Goal: Check status: Check status

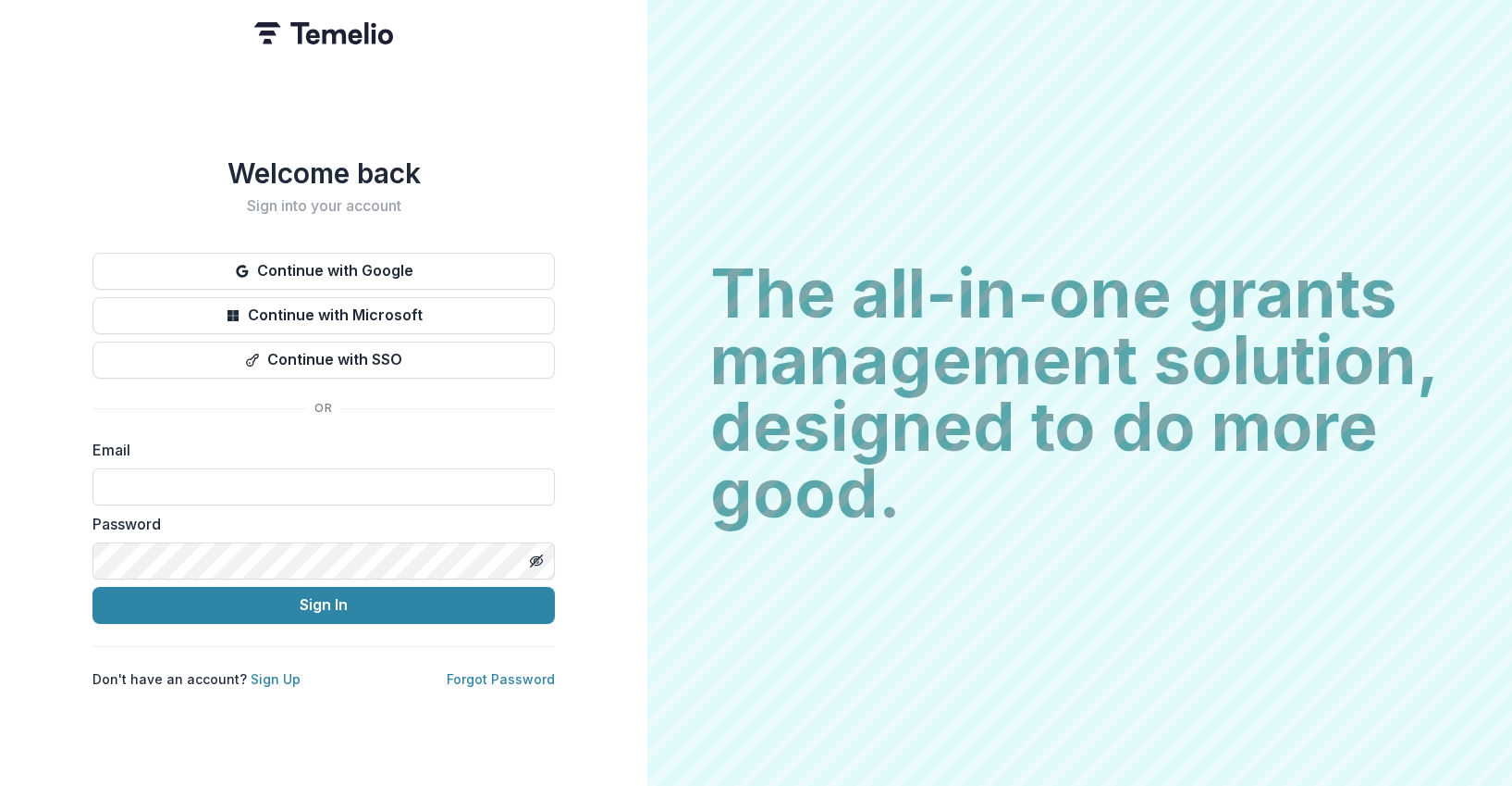
type input "**********"
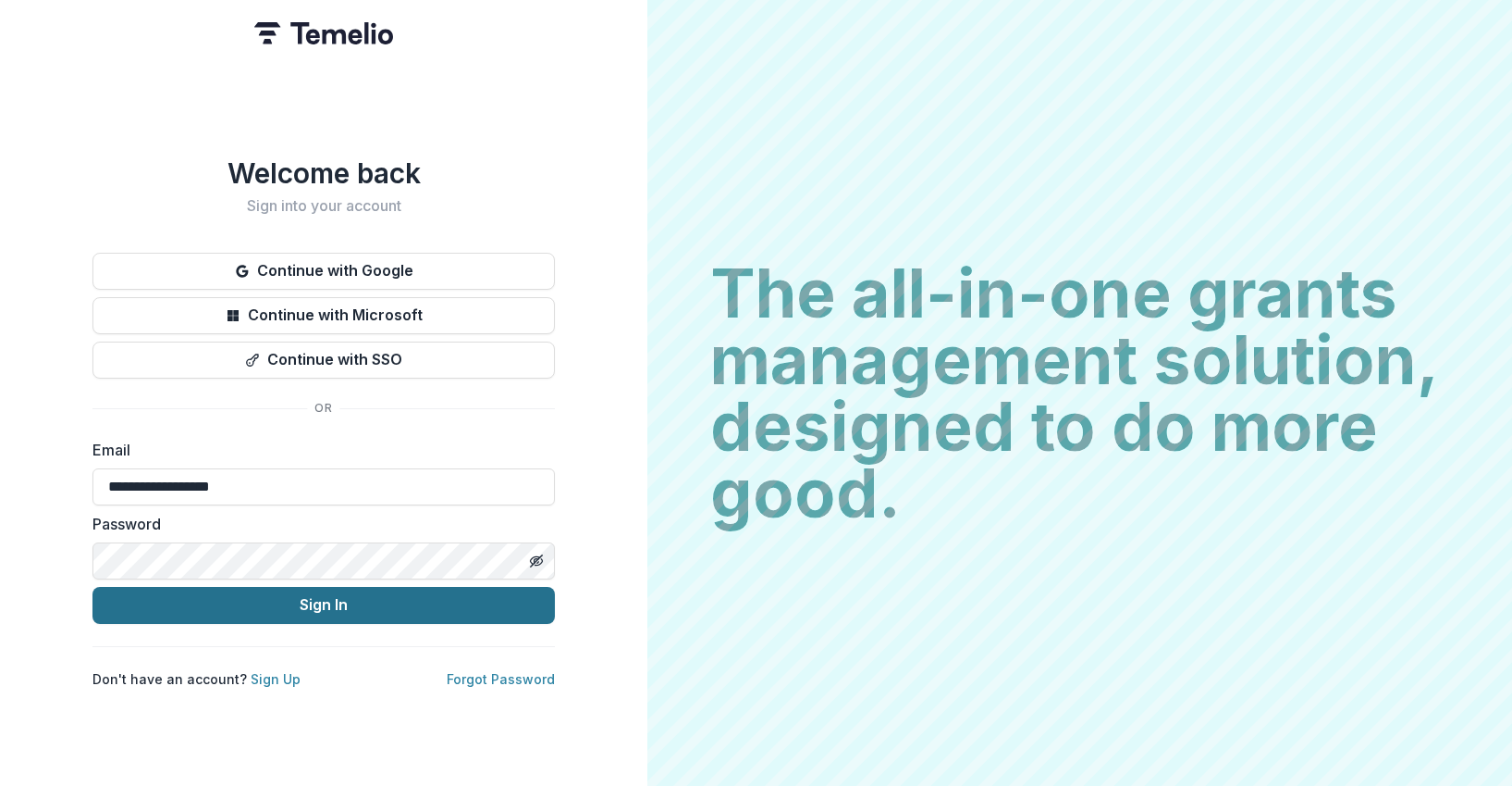
click at [412, 608] on button "Sign In" at bounding box center [324, 604] width 462 height 37
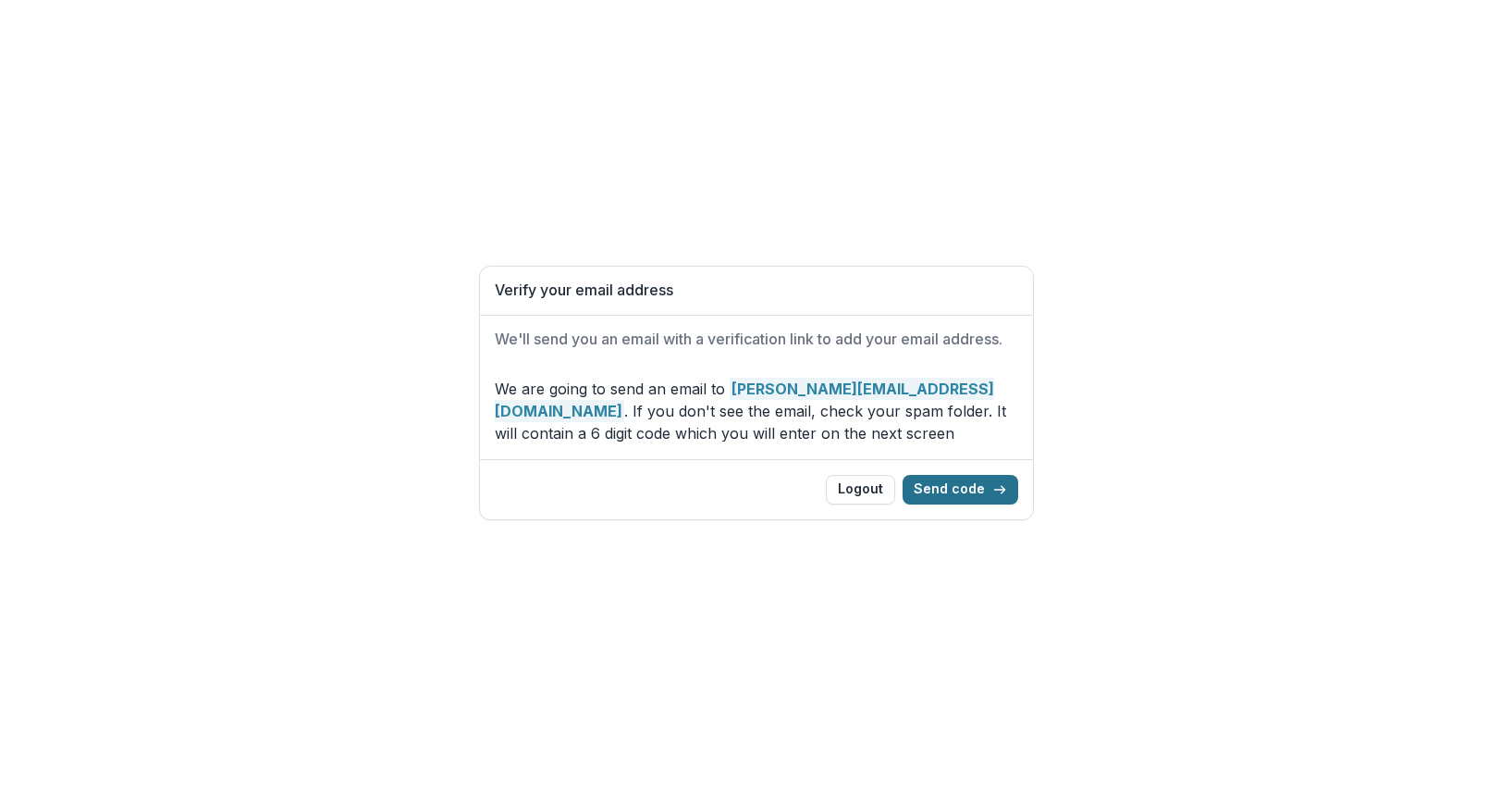
click at [948, 484] on button "Send code" at bounding box center [961, 489] width 116 height 30
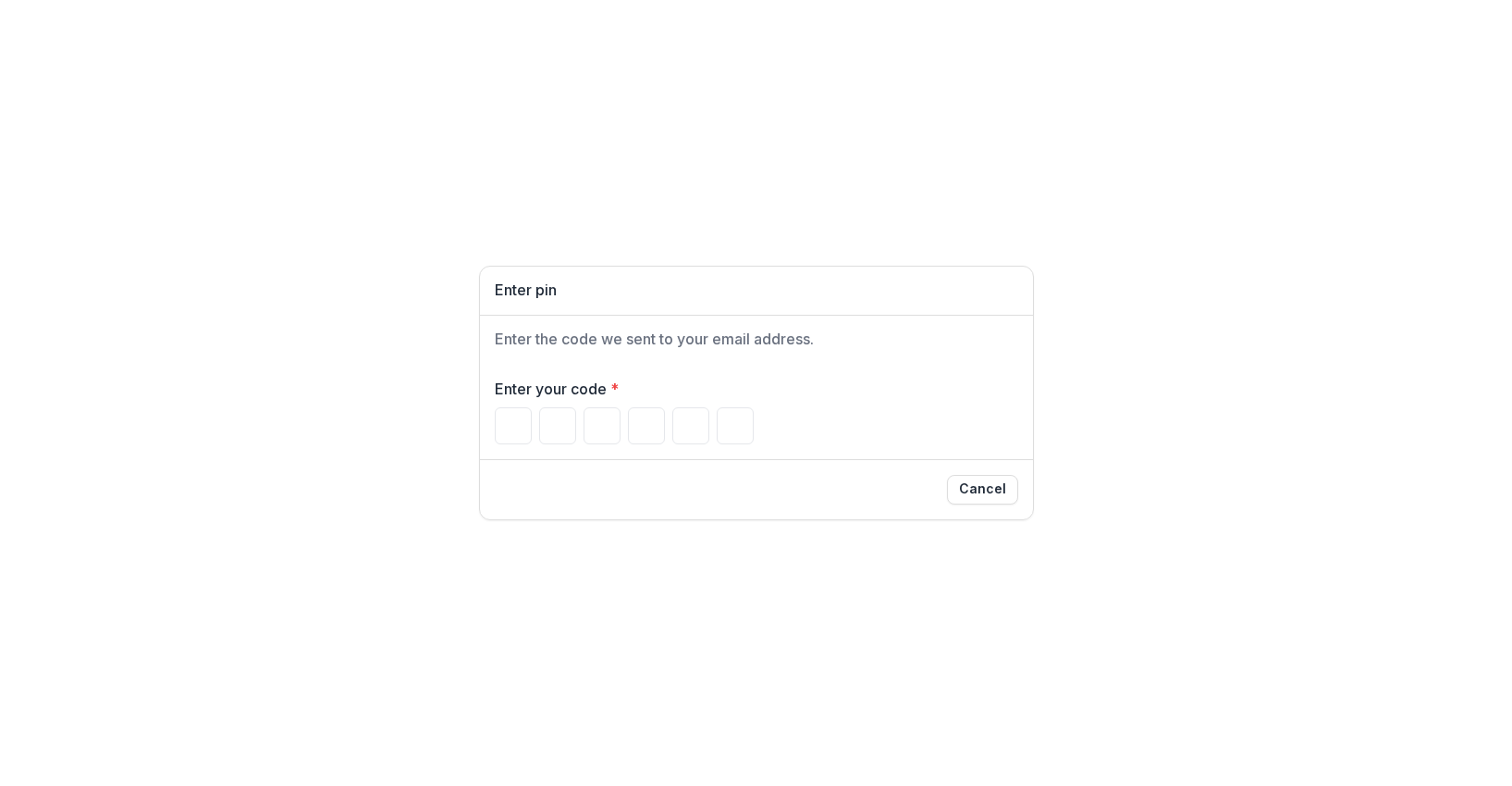
type input "*"
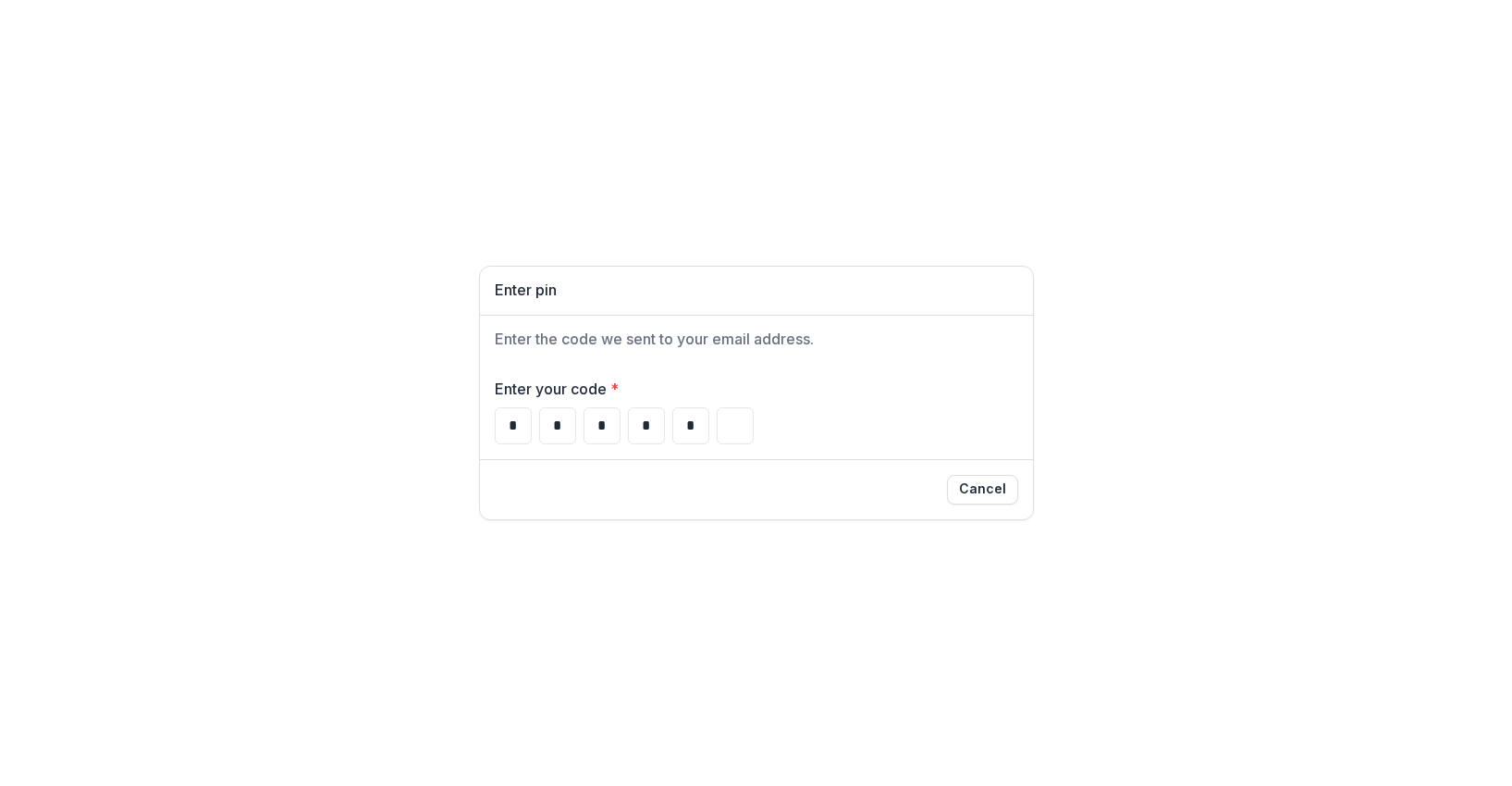
type input "*"
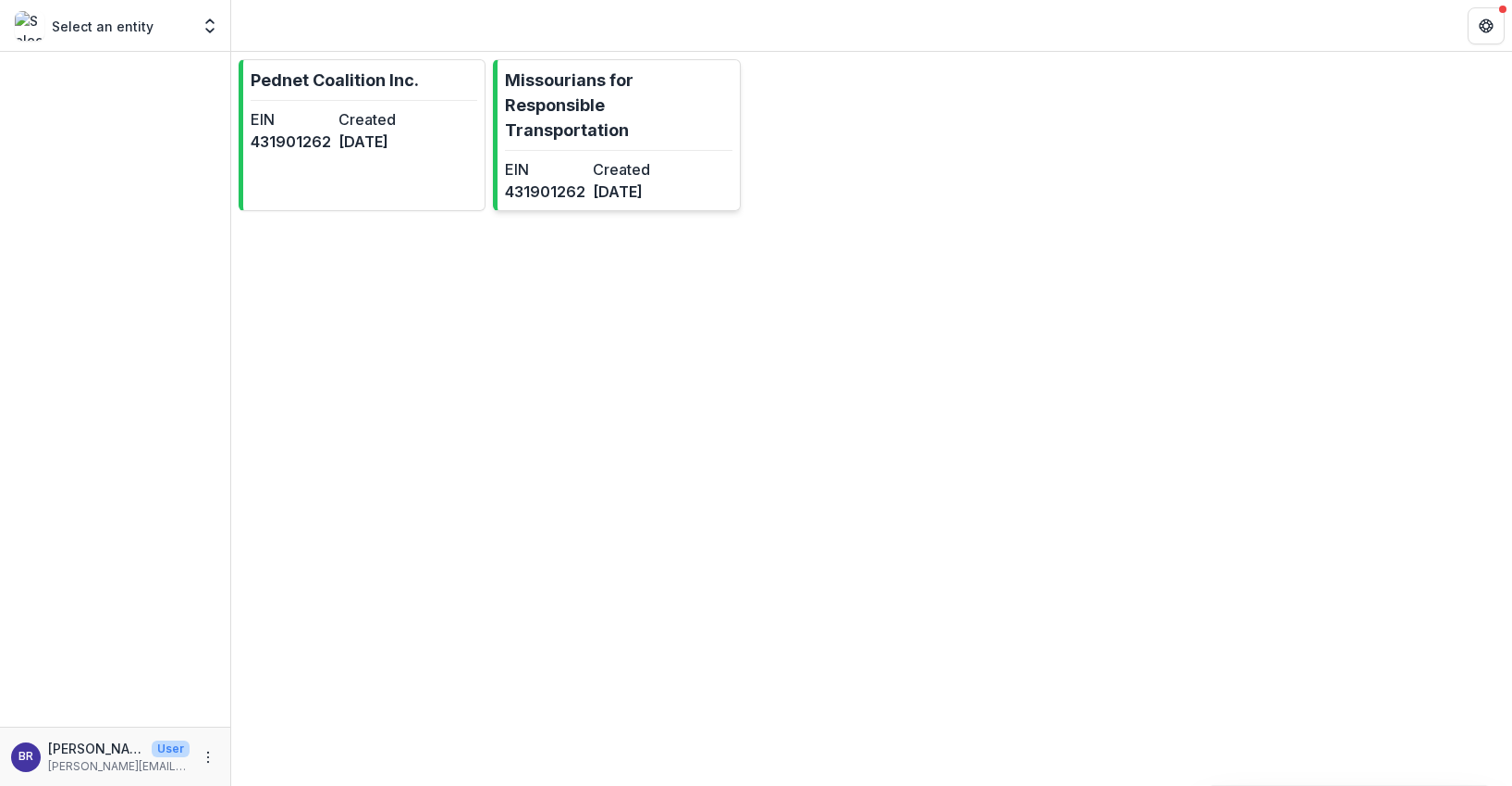
click at [677, 80] on p "Missourians for Responsible Transportation" at bounding box center [618, 105] width 226 height 75
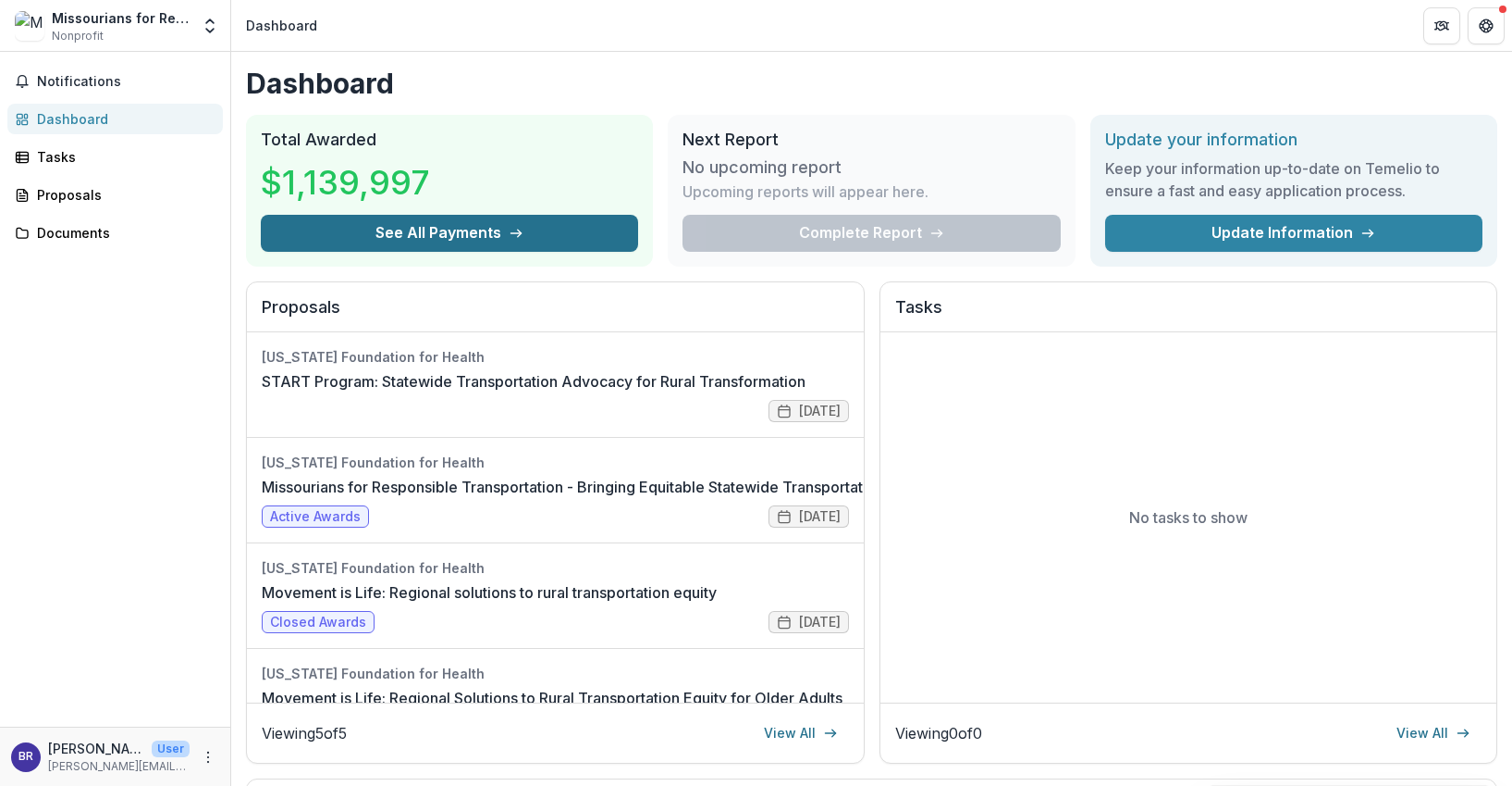
click at [474, 224] on button "See All Payments" at bounding box center [450, 232] width 378 height 37
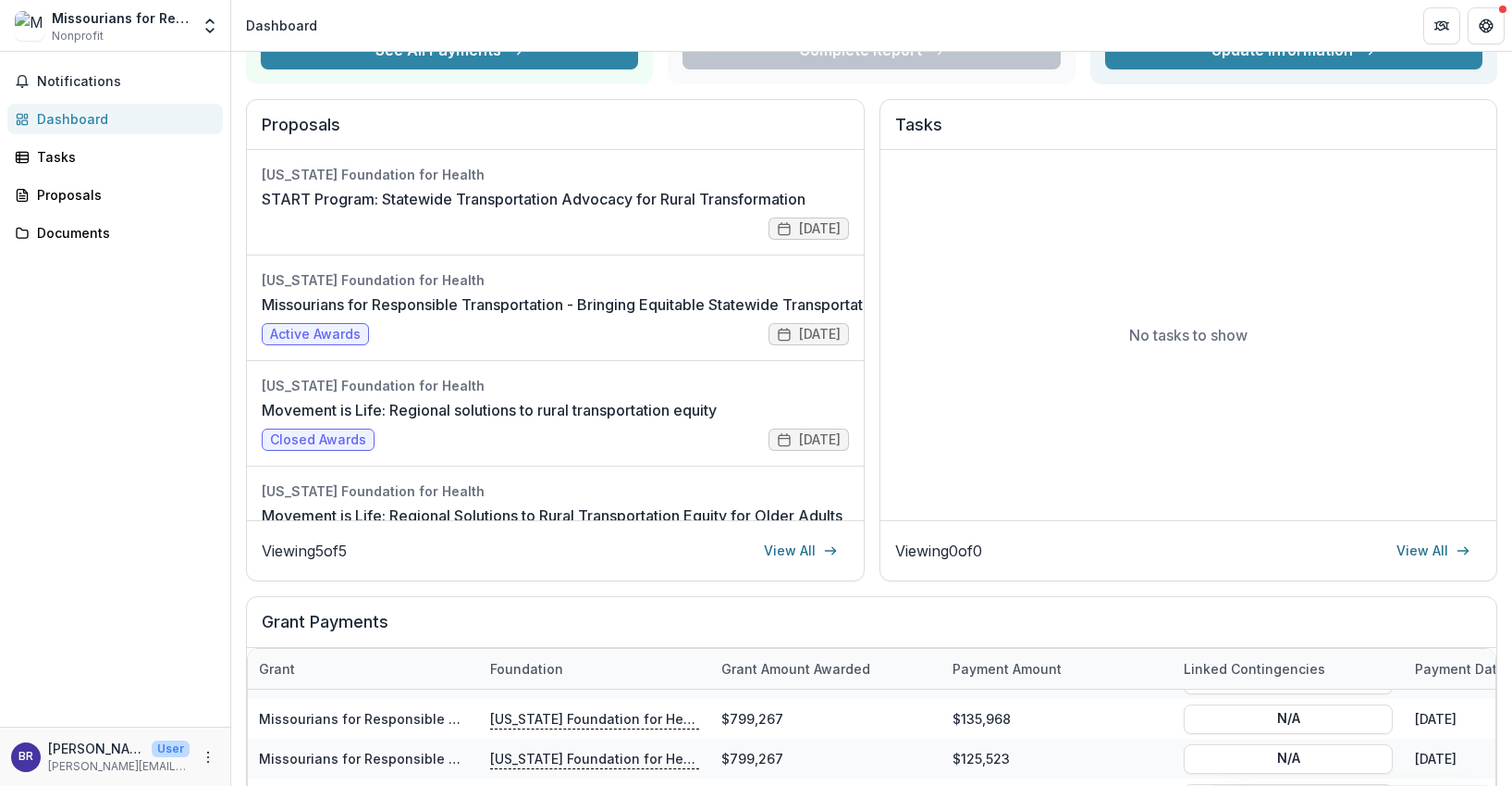
scroll to position [177, 0]
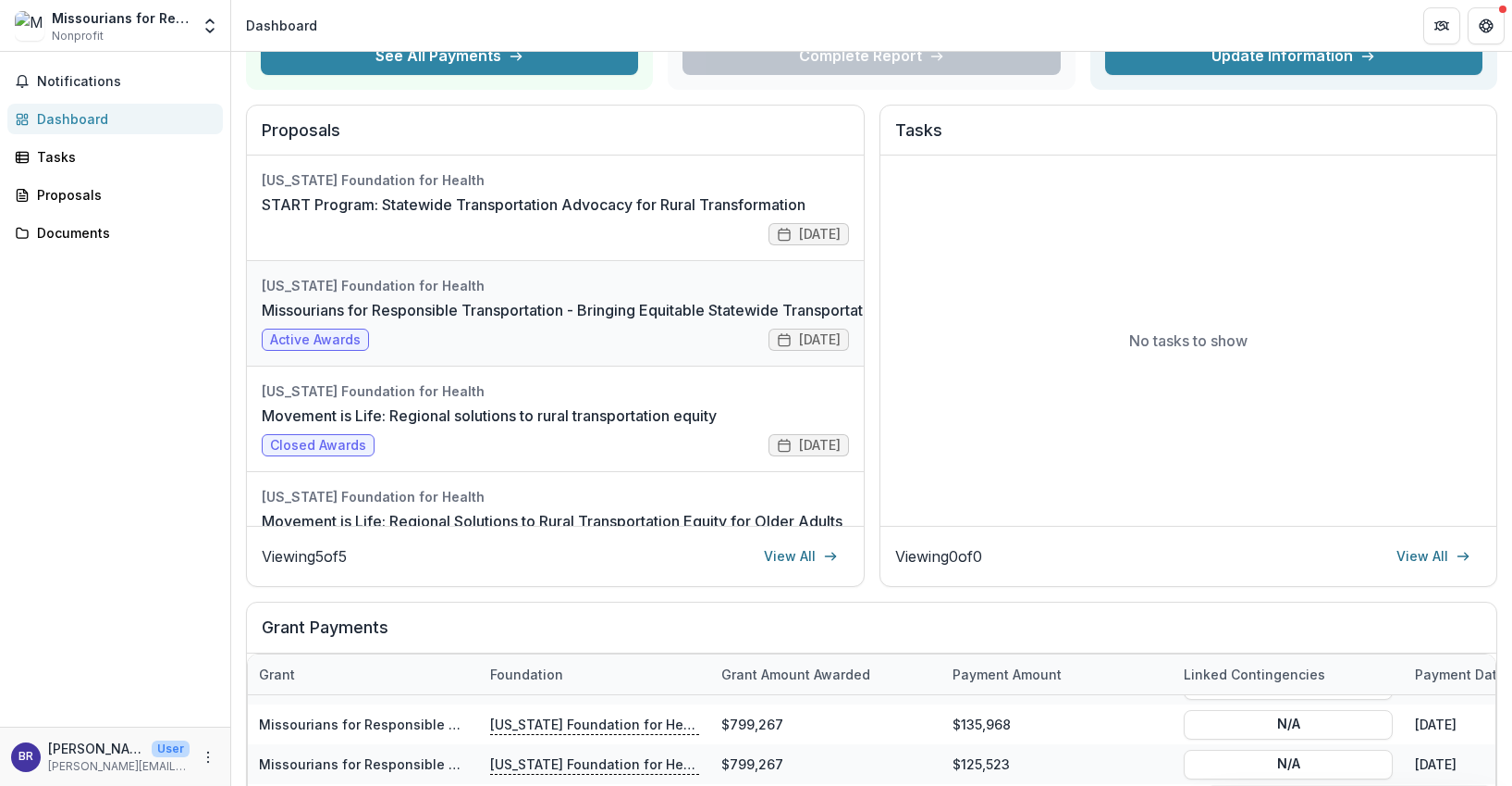
click at [627, 299] on link "Missourians for Responsible Transportation - Bringing Equitable Statewide Trans…" at bounding box center [657, 309] width 792 height 22
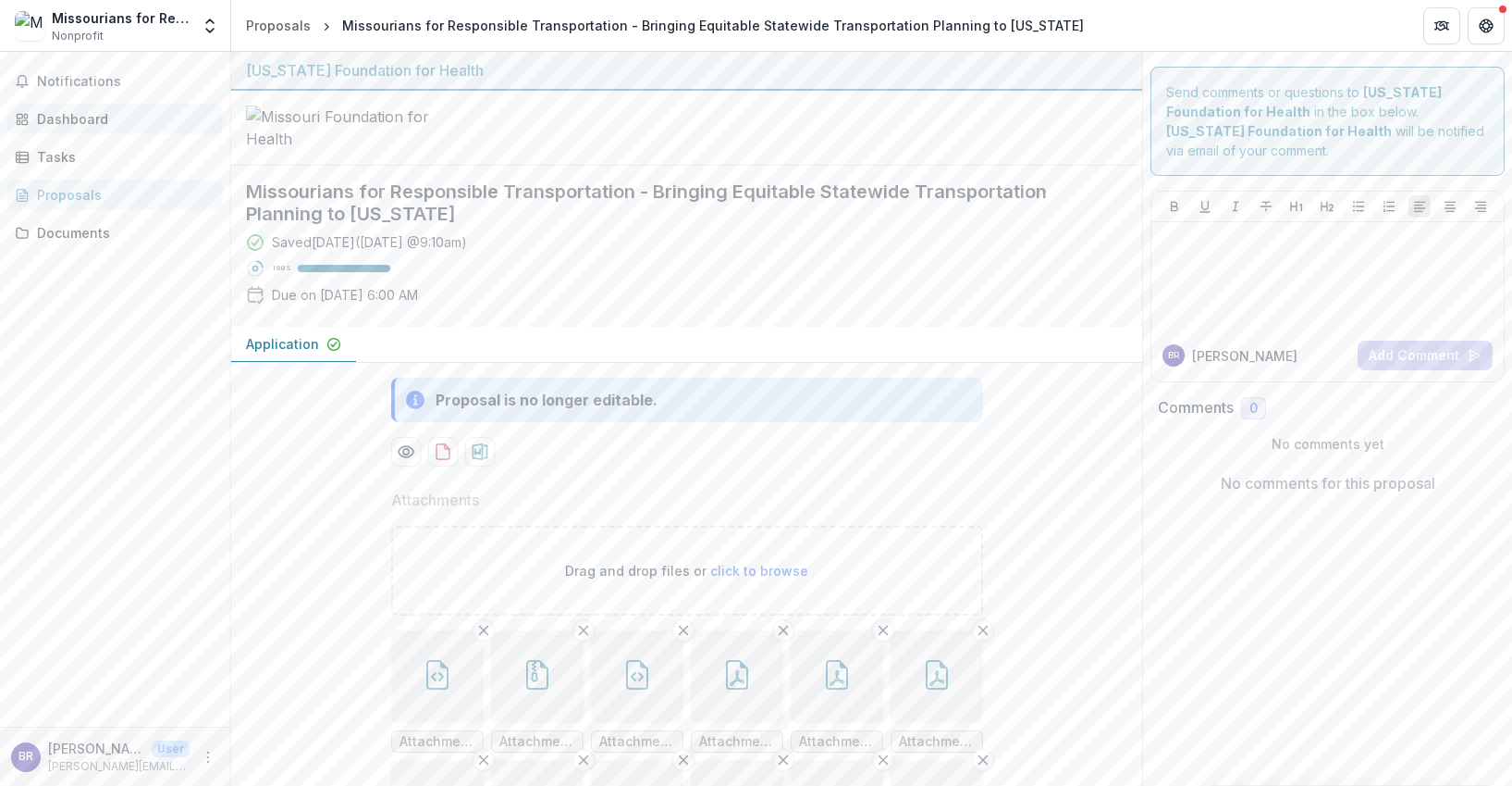
click at [72, 111] on div "Dashboard" at bounding box center [122, 119] width 171 height 20
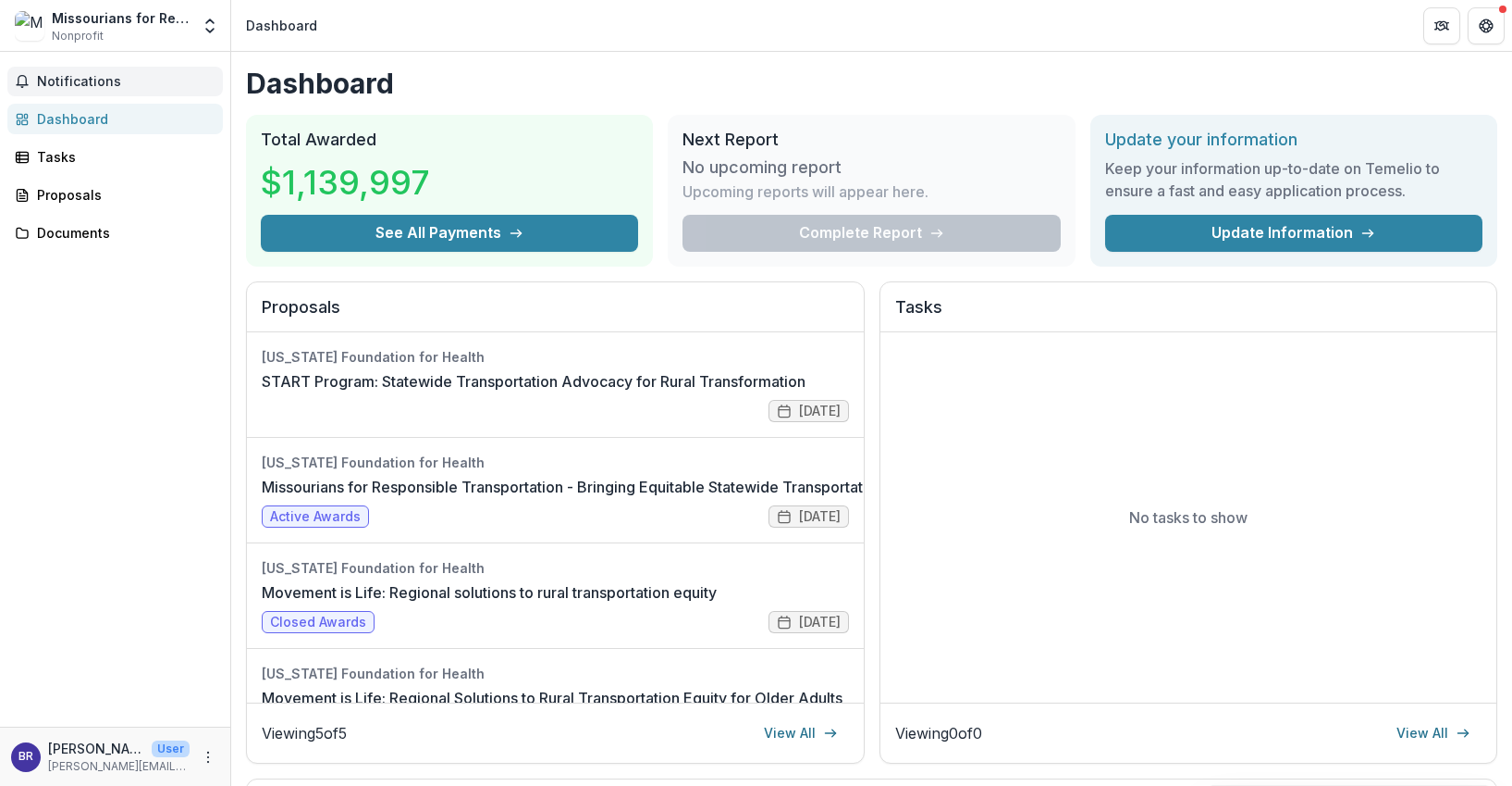
click at [72, 78] on span "Notifications" at bounding box center [126, 82] width 179 height 16
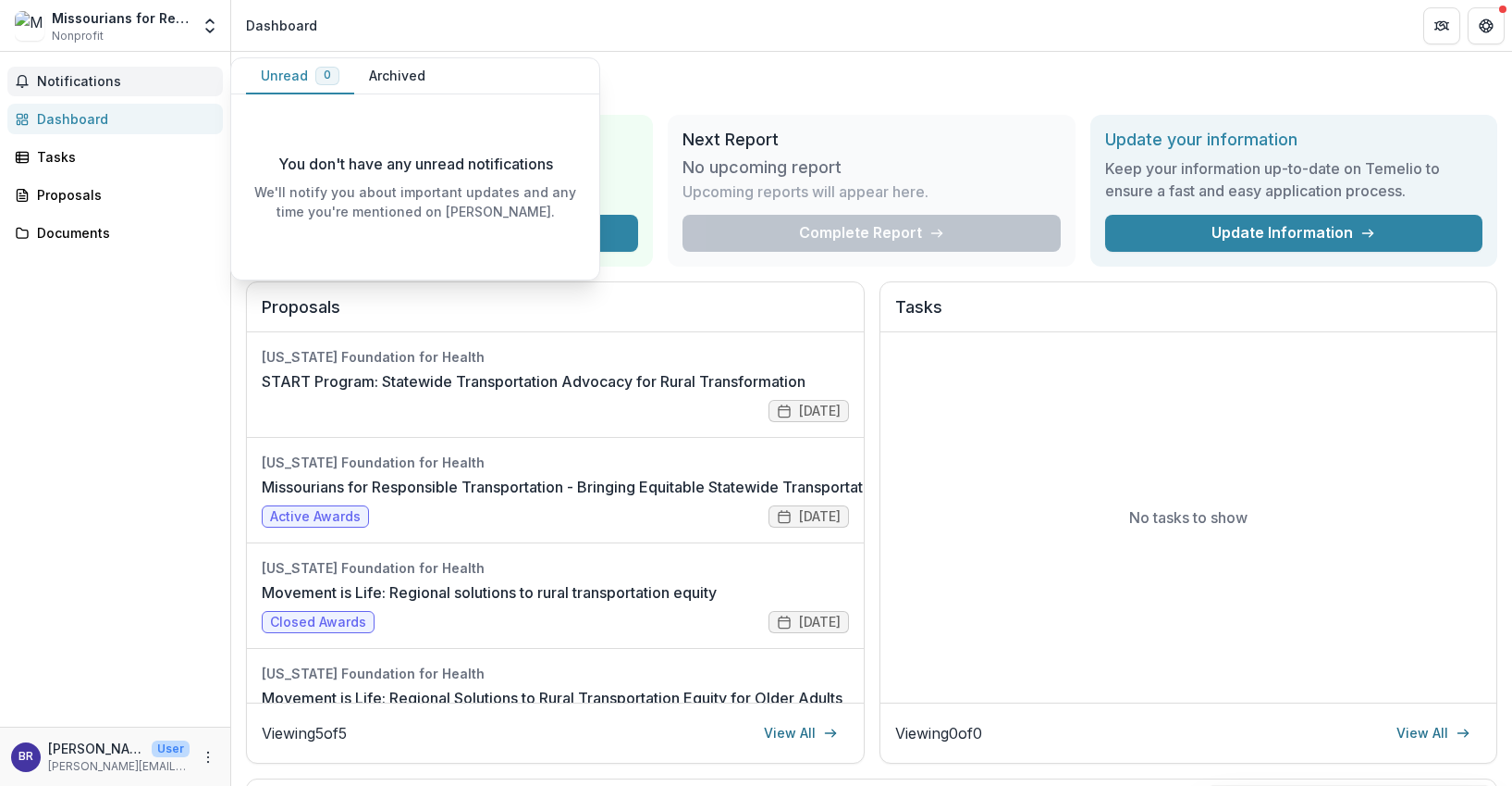
click at [397, 74] on button "Archived" at bounding box center [397, 76] width 86 height 37
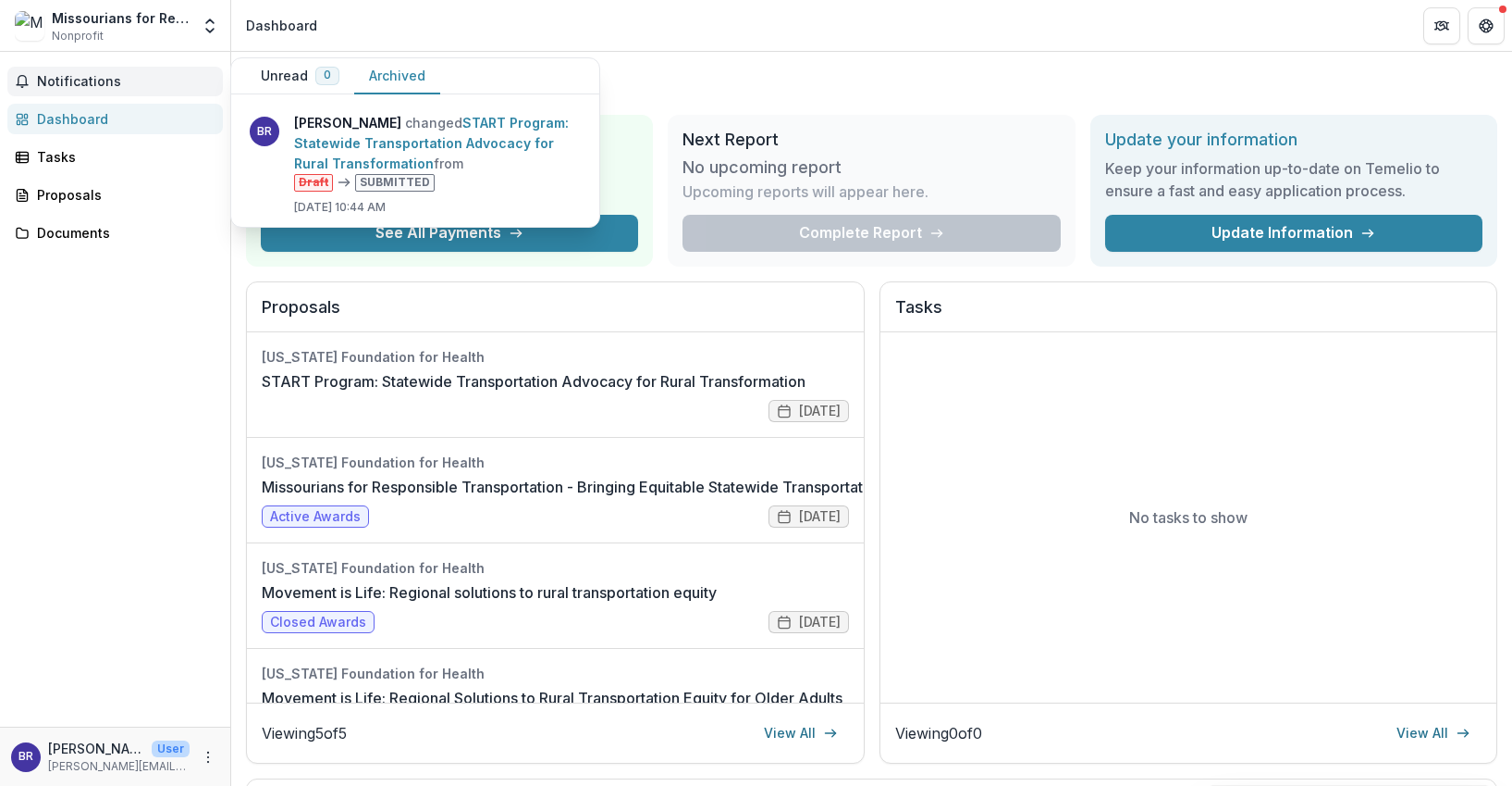
click at [767, 89] on h1 "Dashboard" at bounding box center [872, 83] width 1251 height 34
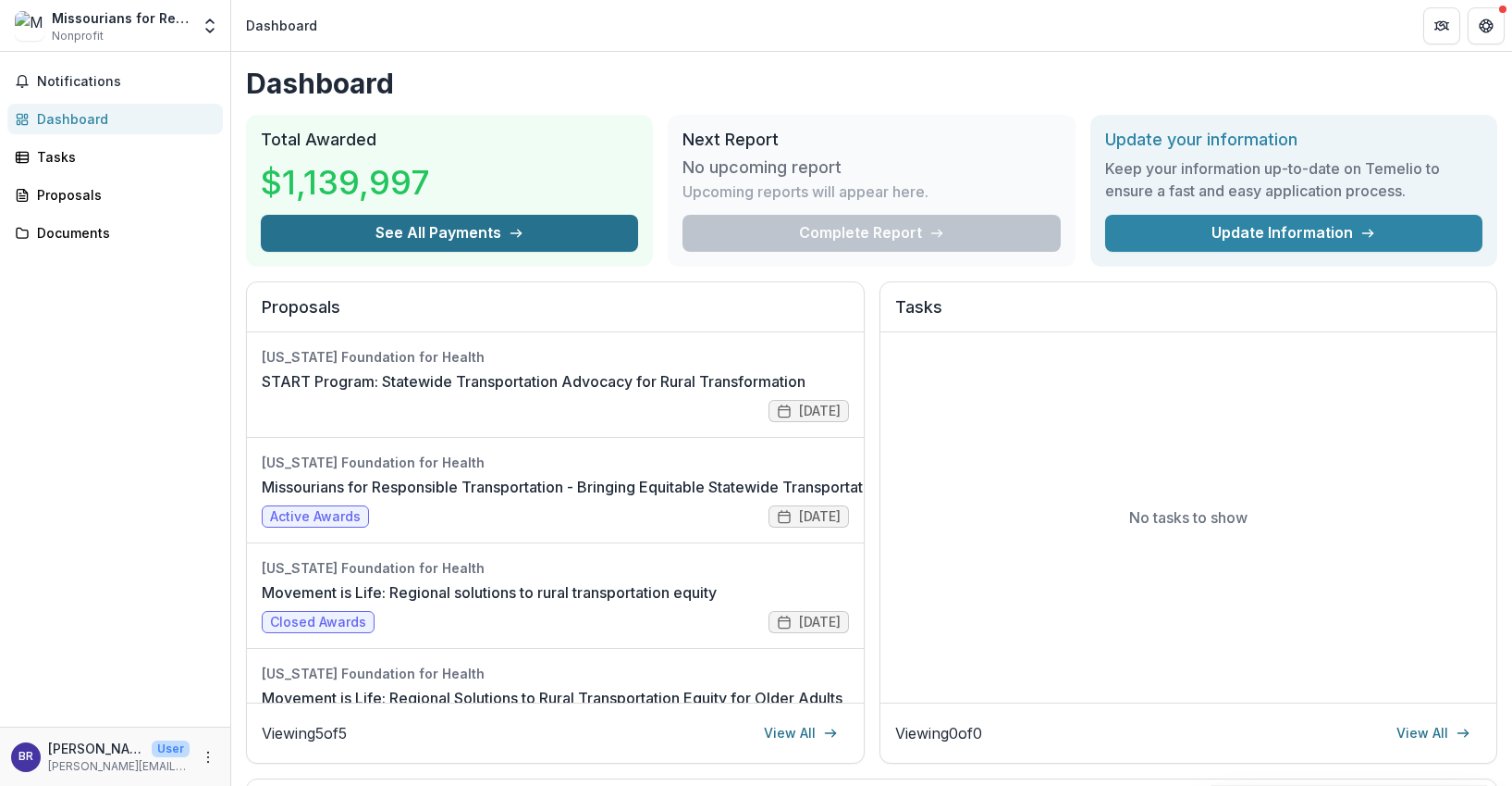
click at [462, 229] on button "See All Payments" at bounding box center [450, 232] width 378 height 37
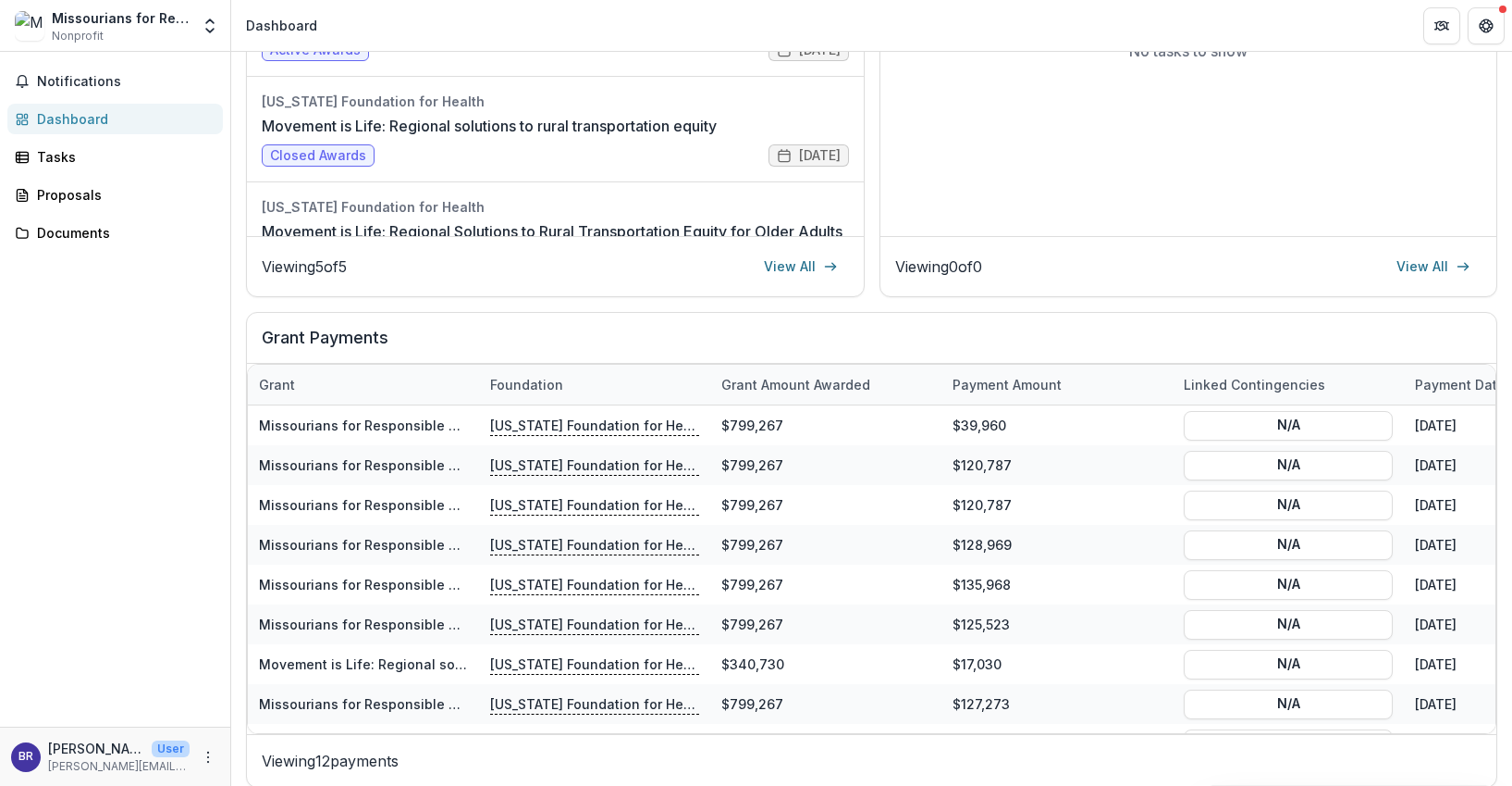
scroll to position [469, 0]
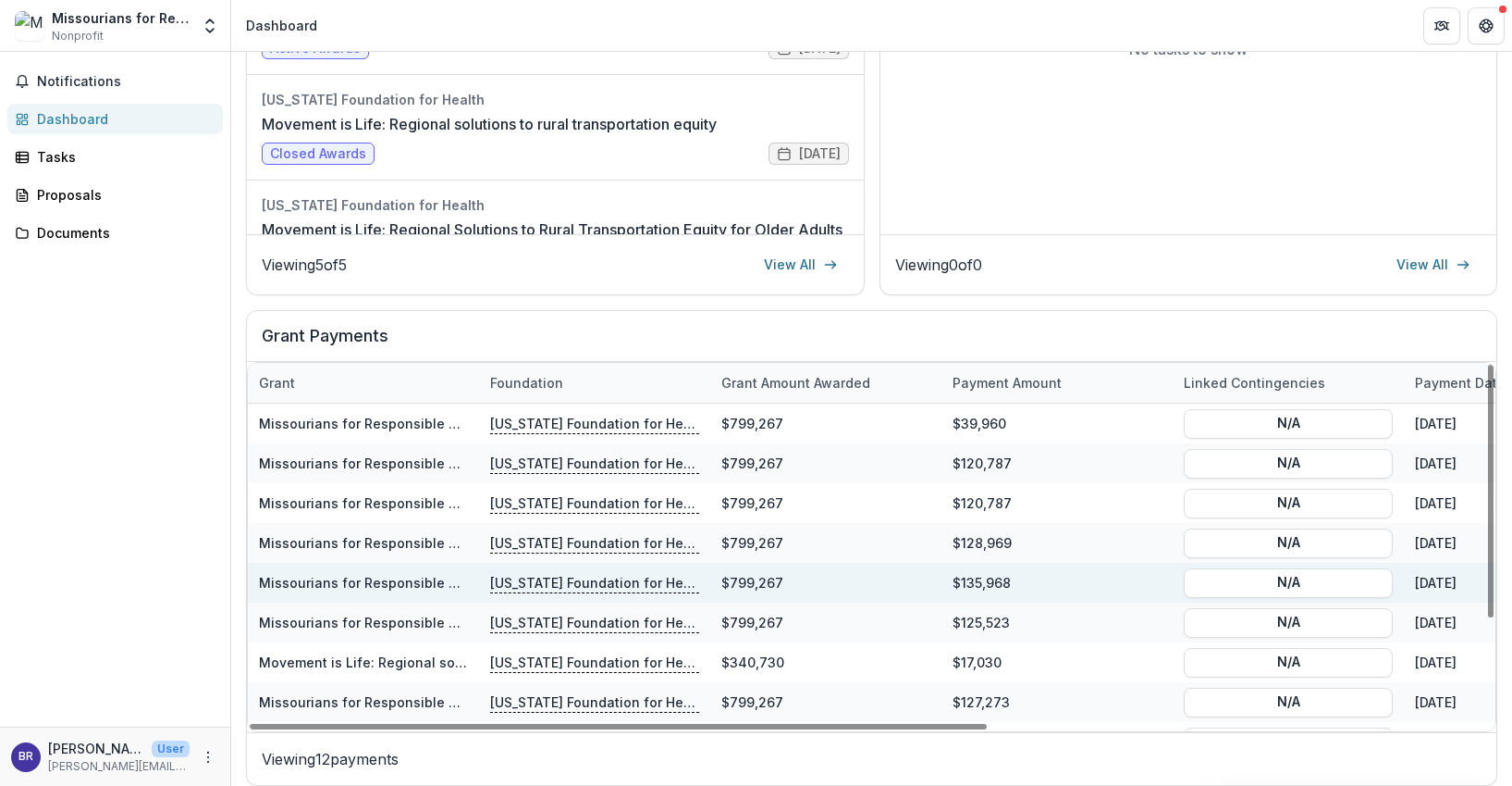
click at [832, 580] on div "$799,267" at bounding box center [826, 582] width 231 height 40
click at [872, 582] on div "$799,267" at bounding box center [826, 582] width 231 height 40
click at [1122, 578] on div "$135,968" at bounding box center [1057, 582] width 231 height 40
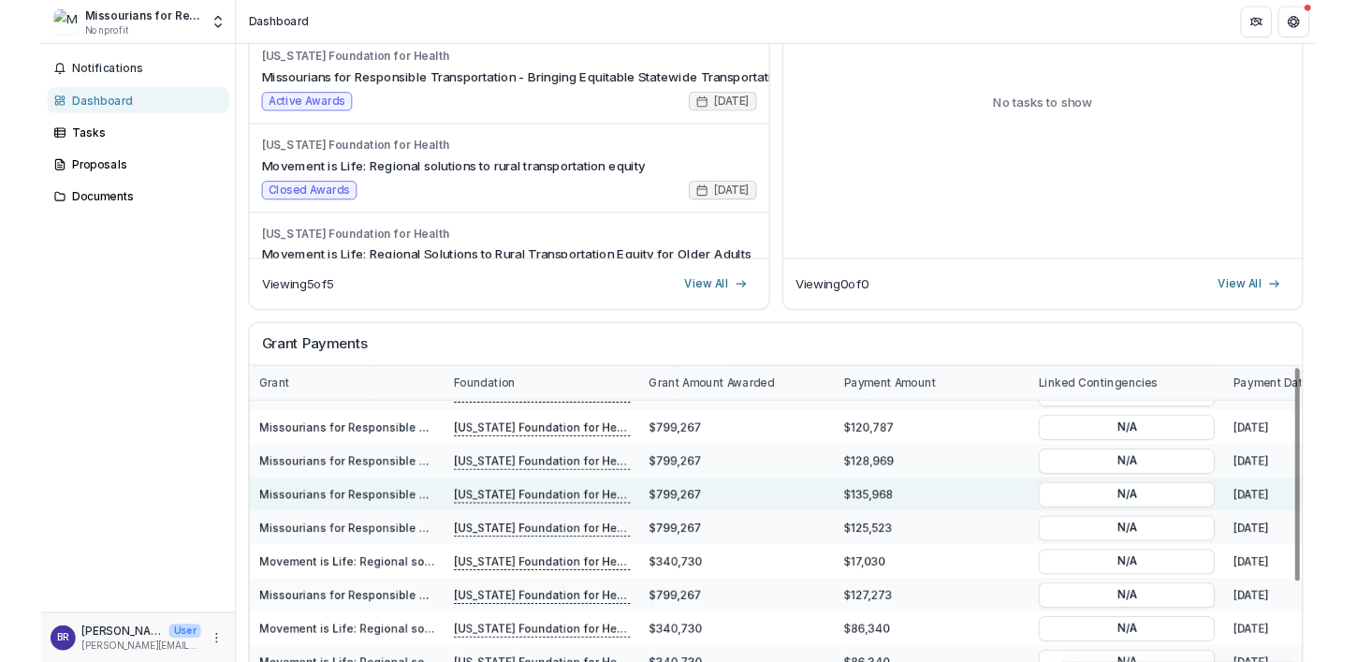
scroll to position [87, 0]
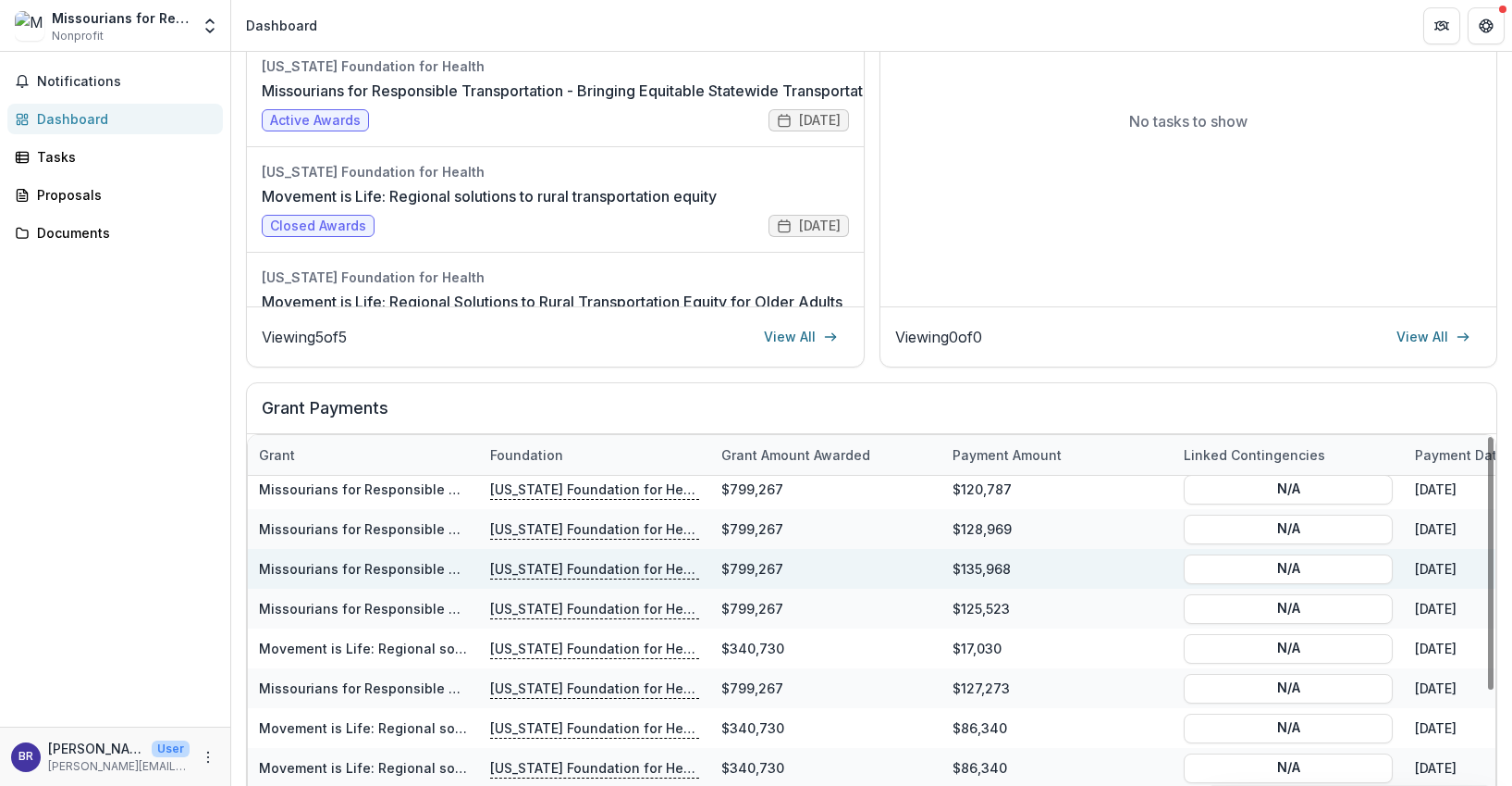
click at [1122, 578] on div "$135,968" at bounding box center [1057, 568] width 231 height 40
click at [1082, 571] on div "$135,968" at bounding box center [1057, 568] width 231 height 40
click at [662, 572] on p "[US_STATE] Foundation for Health" at bounding box center [595, 568] width 210 height 21
click at [418, 568] on link "Missourians for Responsible Transportation - Bringing Equitable Statewide Trans…" at bounding box center [630, 568] width 742 height 16
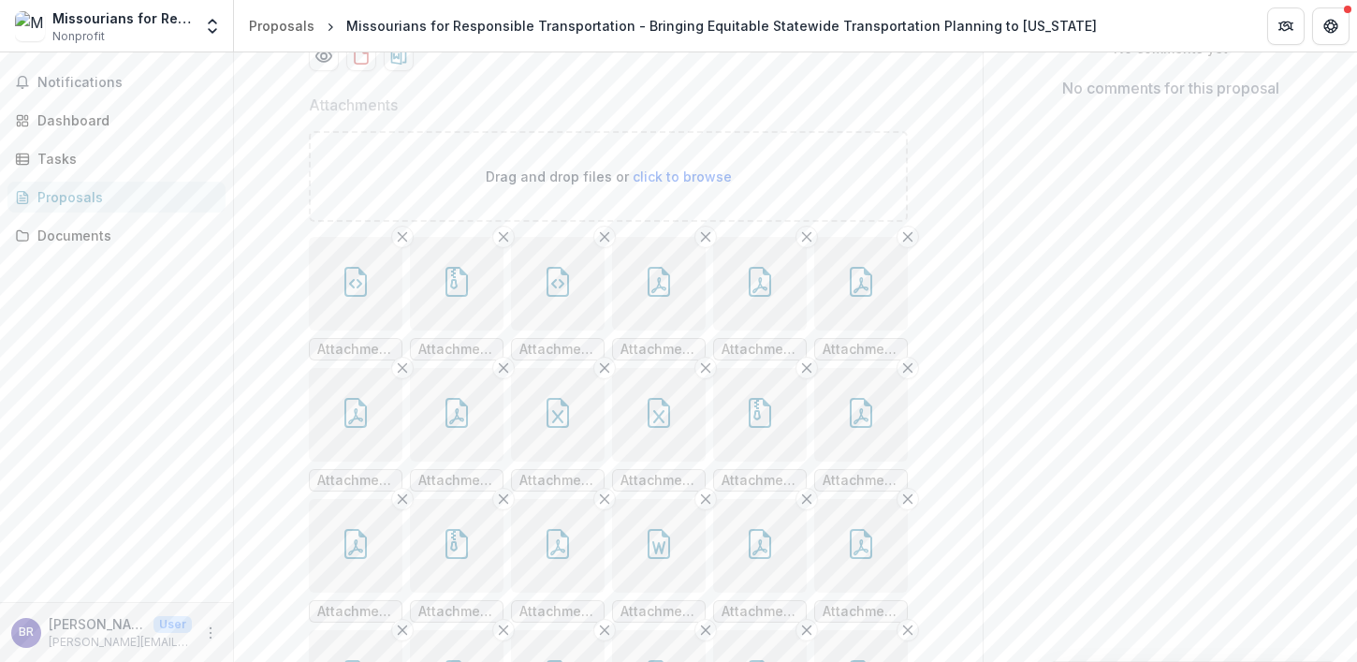
scroll to position [401, 0]
